Goal: Transaction & Acquisition: Download file/media

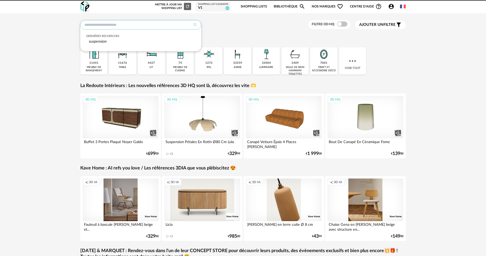
click at [149, 26] on input "text" at bounding box center [140, 24] width 121 height 9
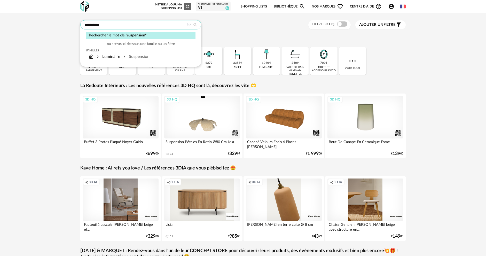
type input "**********"
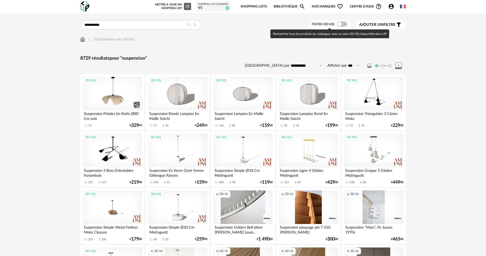
click at [343, 24] on span at bounding box center [342, 23] width 10 height 5
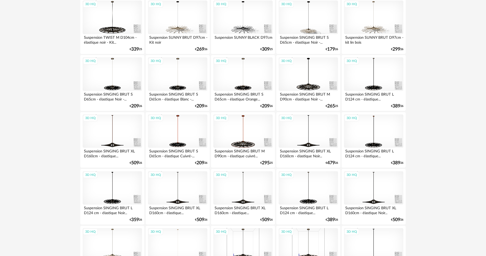
scroll to position [671, 0]
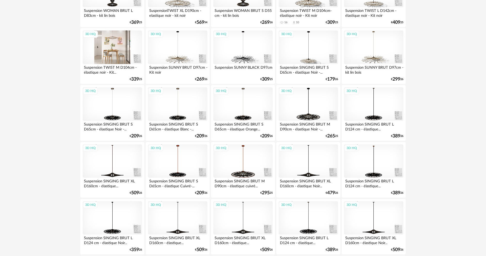
click at [112, 53] on div "3D HQ" at bounding box center [112, 47] width 59 height 34
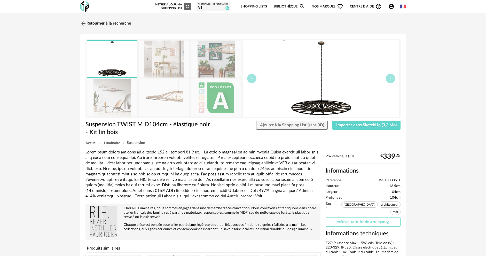
click at [341, 217] on link "Afficher sur le site de la marque Open In New icon" at bounding box center [363, 221] width 75 height 9
click at [165, 73] on img at bounding box center [164, 59] width 50 height 37
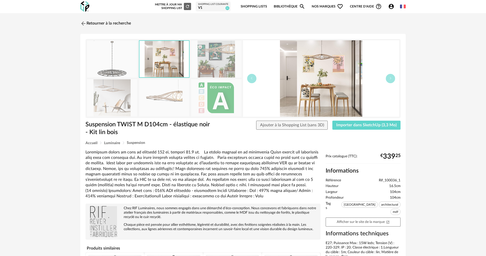
click at [197, 63] on img at bounding box center [216, 59] width 50 height 37
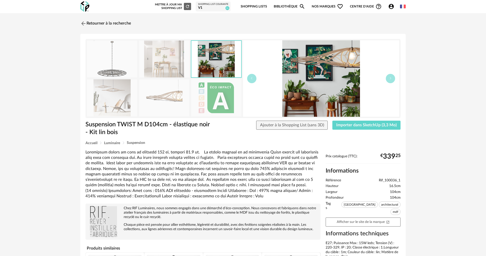
click at [168, 84] on img at bounding box center [164, 97] width 50 height 37
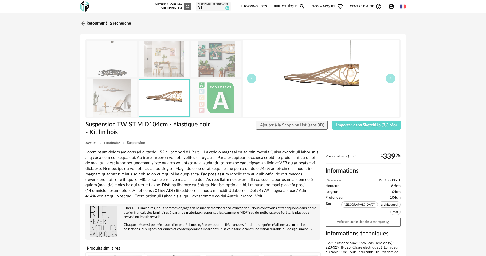
click at [125, 54] on img at bounding box center [112, 59] width 50 height 37
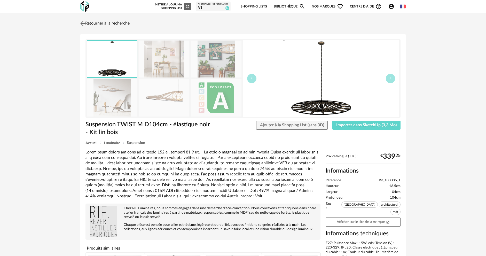
click at [88, 23] on link "Retourner à la recherche" at bounding box center [104, 23] width 51 height 11
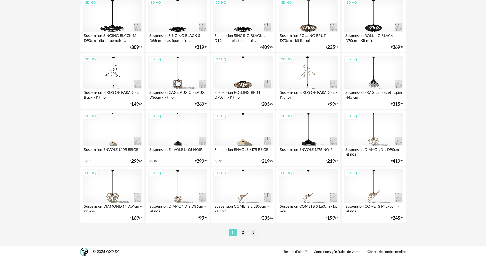
scroll to position [989, 0]
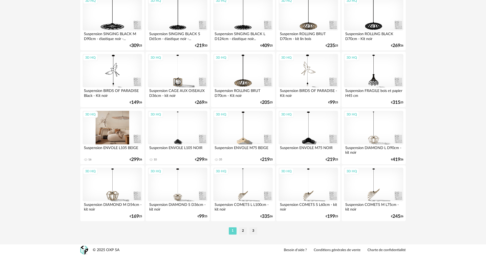
click at [105, 128] on div "3D HQ" at bounding box center [112, 128] width 59 height 34
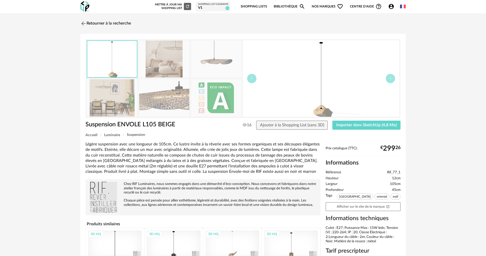
click at [153, 95] on img at bounding box center [164, 97] width 50 height 37
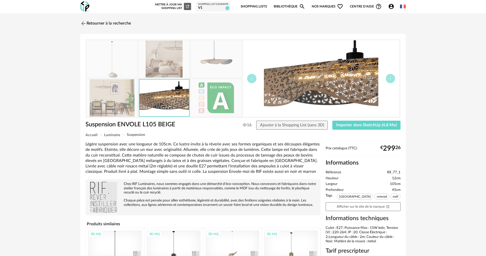
click at [123, 98] on img at bounding box center [112, 97] width 50 height 37
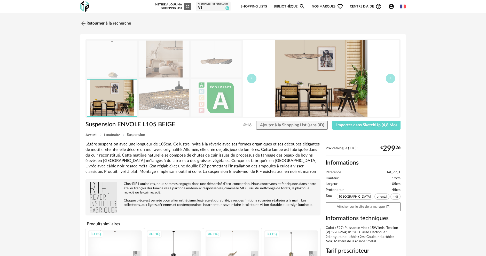
click at [151, 67] on img at bounding box center [164, 59] width 50 height 37
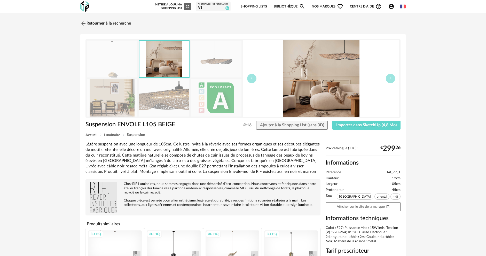
click at [154, 85] on img at bounding box center [164, 97] width 50 height 37
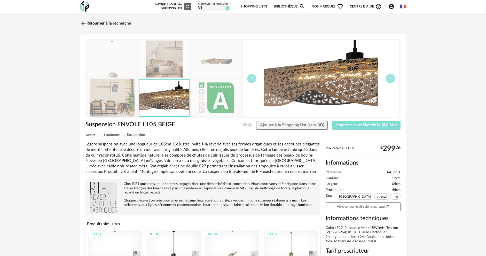
click at [374, 127] on button "Importer dans SketchUp (4,8 Mo)" at bounding box center [366, 125] width 68 height 9
